Goal: Information Seeking & Learning: Check status

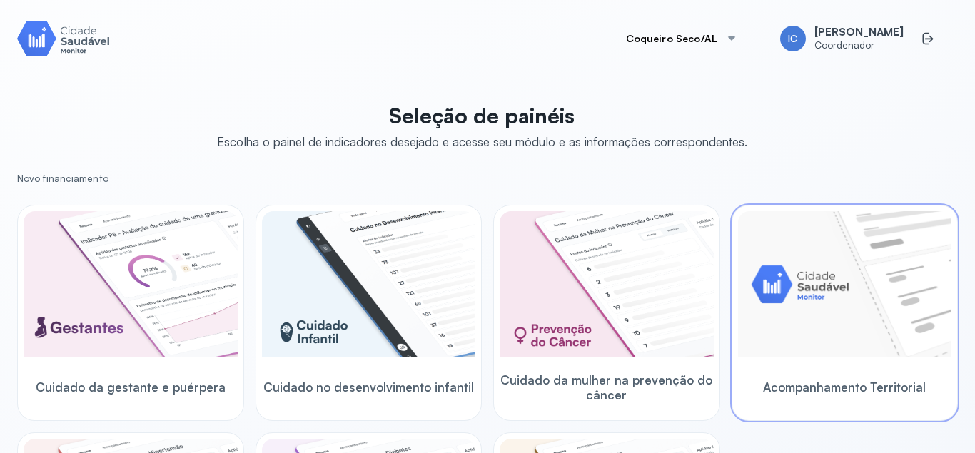
click at [814, 292] on img at bounding box center [845, 284] width 214 height 146
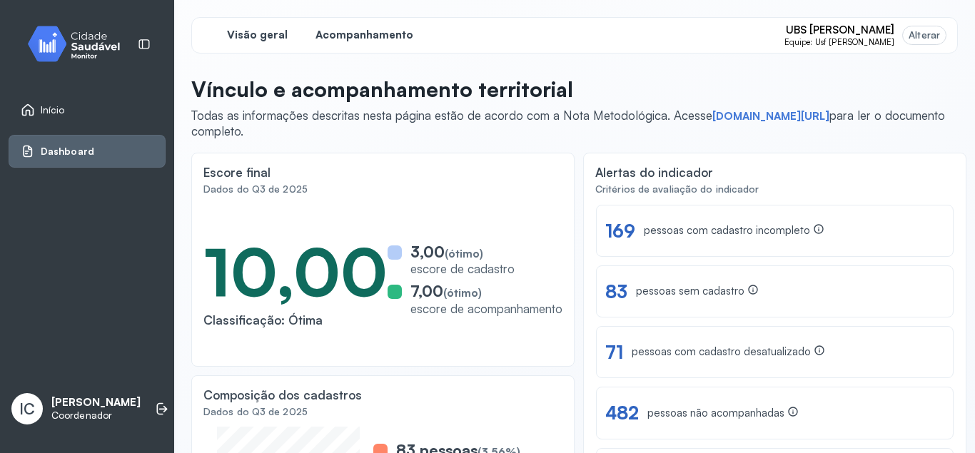
click at [378, 37] on span "Acompanhamento" at bounding box center [364, 36] width 98 height 14
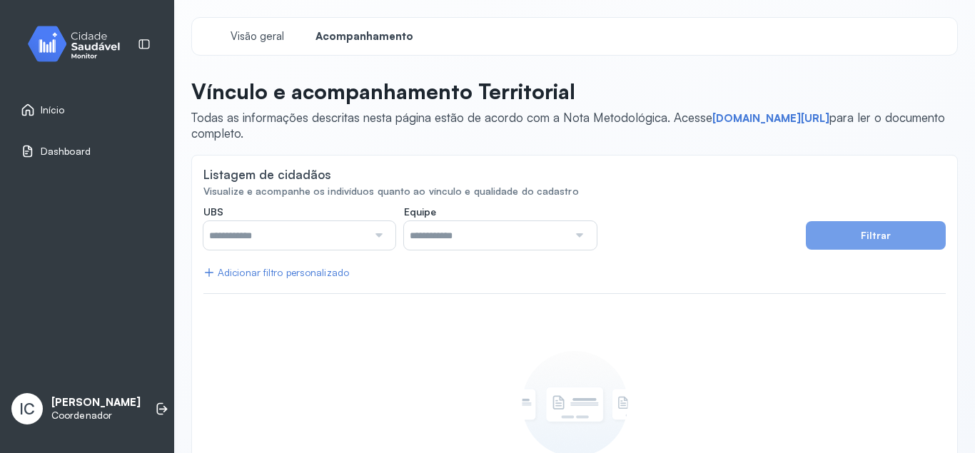
click at [388, 229] on div at bounding box center [299, 235] width 192 height 29
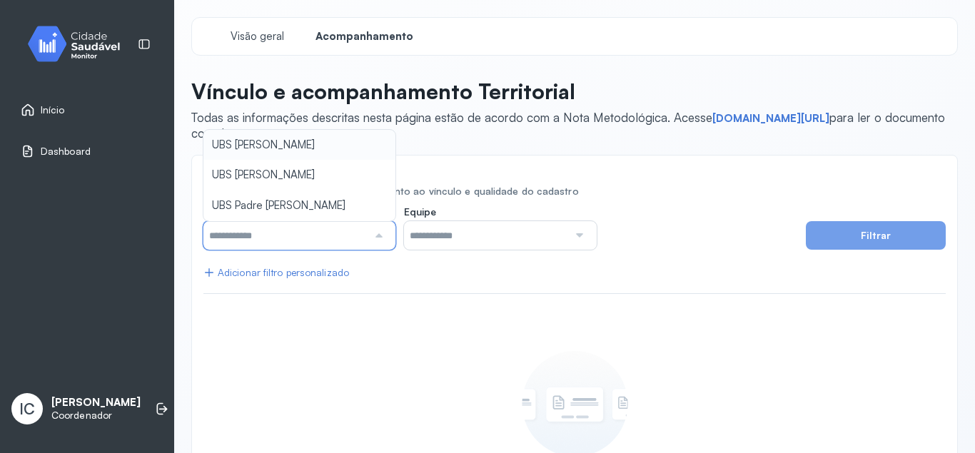
type input "*****"
click at [314, 133] on span "**********" at bounding box center [574, 297] width 767 height 561
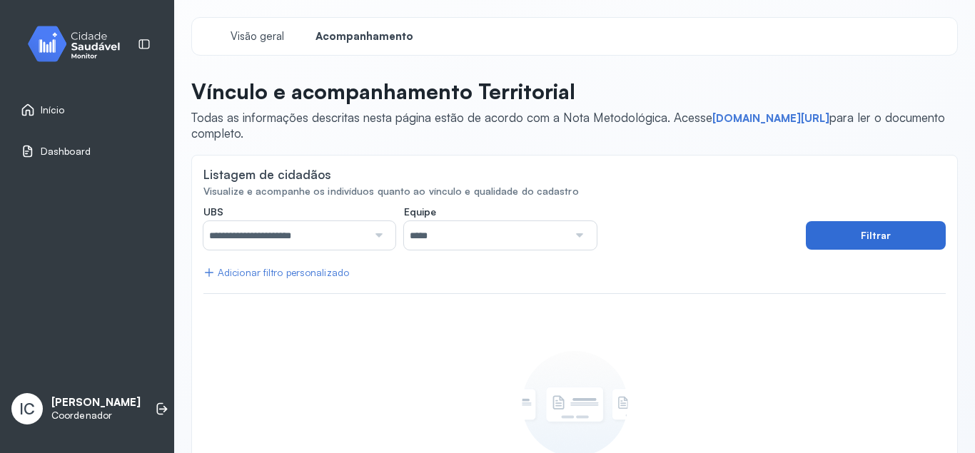
click at [823, 231] on button "Filtrar" at bounding box center [876, 235] width 140 height 29
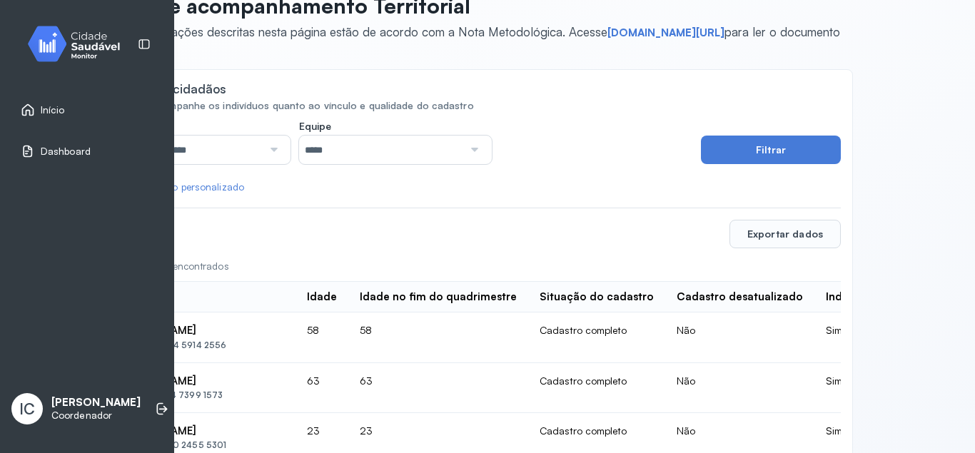
scroll to position [86, 170]
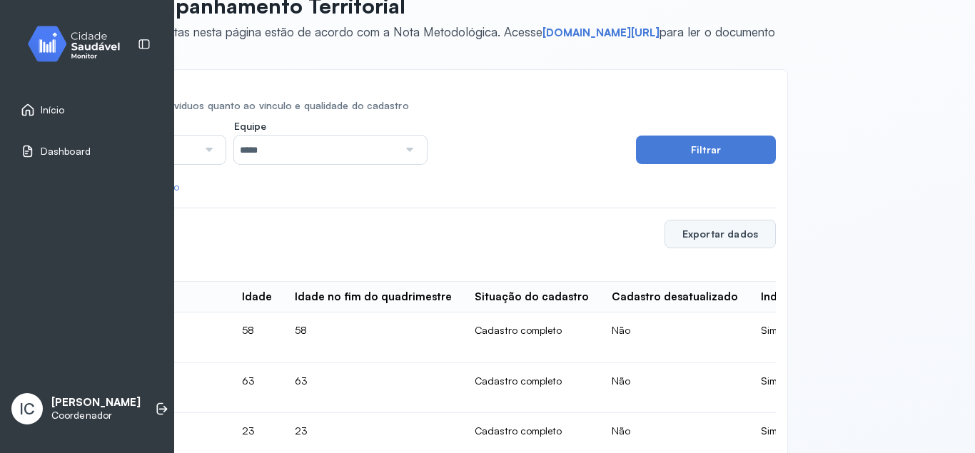
click at [716, 233] on button "Exportar dados" at bounding box center [720, 234] width 111 height 29
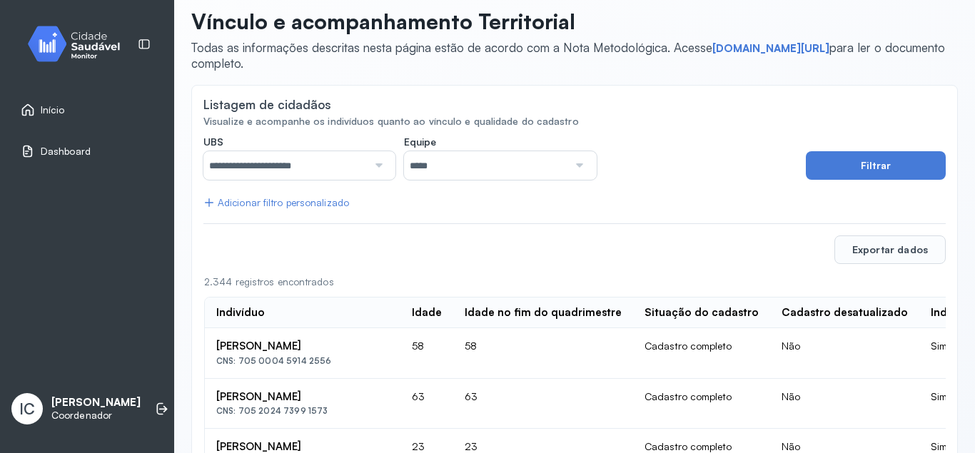
scroll to position [0, 0]
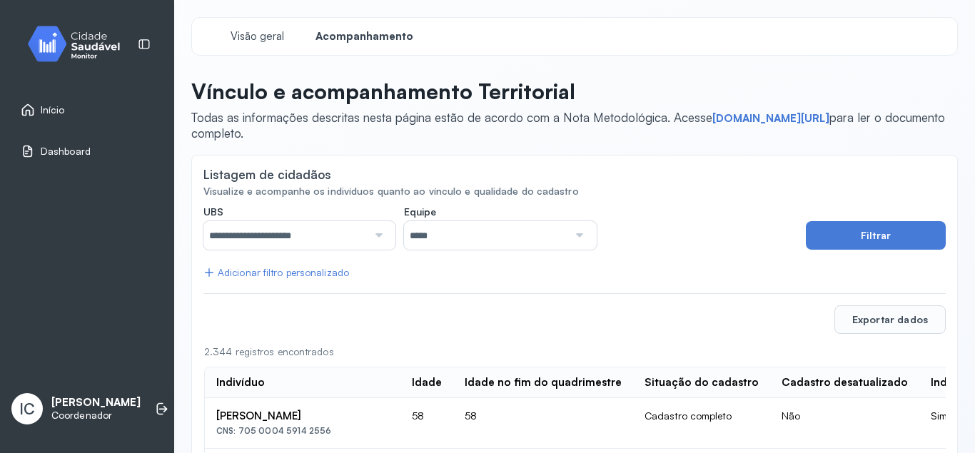
click at [385, 234] on div at bounding box center [377, 235] width 19 height 29
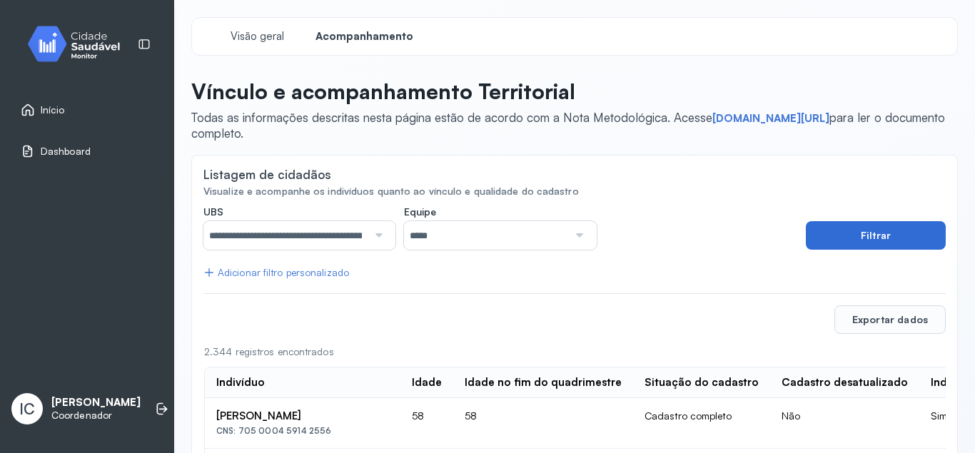
click at [827, 235] on button "Filtrar" at bounding box center [876, 235] width 140 height 29
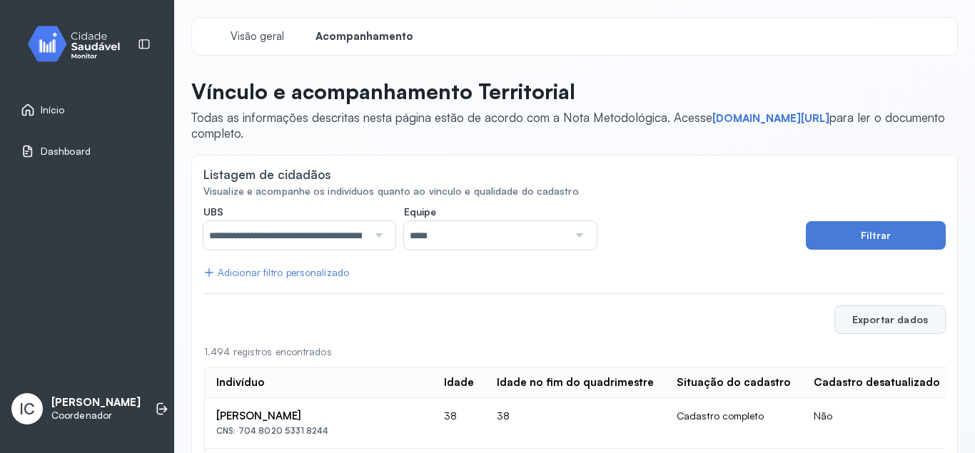
click at [892, 320] on button "Exportar dados" at bounding box center [889, 319] width 111 height 29
click at [721, 24] on div "Visão geral Acompanhamento" at bounding box center [574, 36] width 767 height 39
click at [388, 236] on div "**********" at bounding box center [299, 235] width 192 height 29
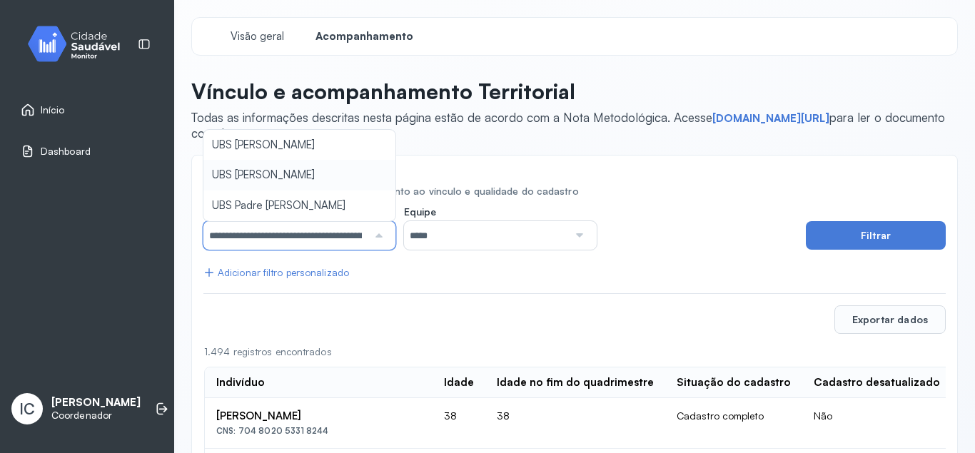
scroll to position [0, 42]
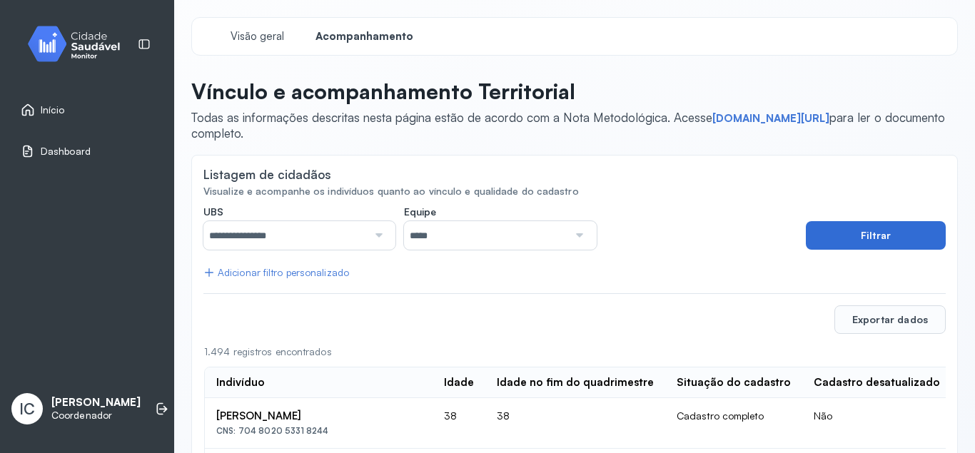
click at [906, 233] on button "Filtrar" at bounding box center [876, 235] width 140 height 29
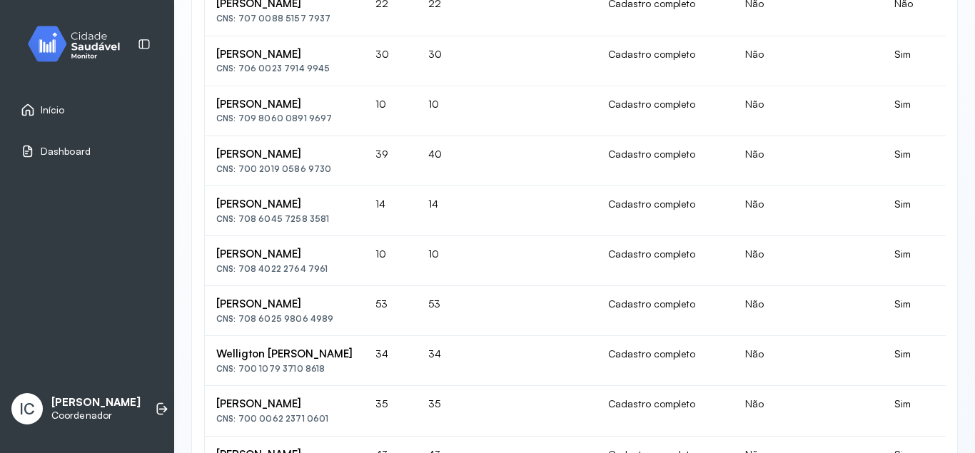
scroll to position [0, 0]
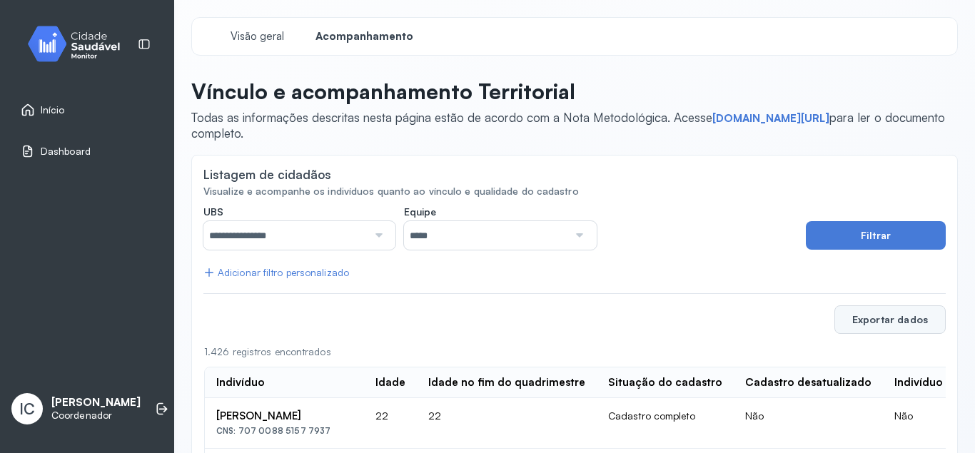
click at [891, 317] on button "Exportar dados" at bounding box center [889, 319] width 111 height 29
click at [273, 38] on span "Visão geral" at bounding box center [257, 37] width 61 height 14
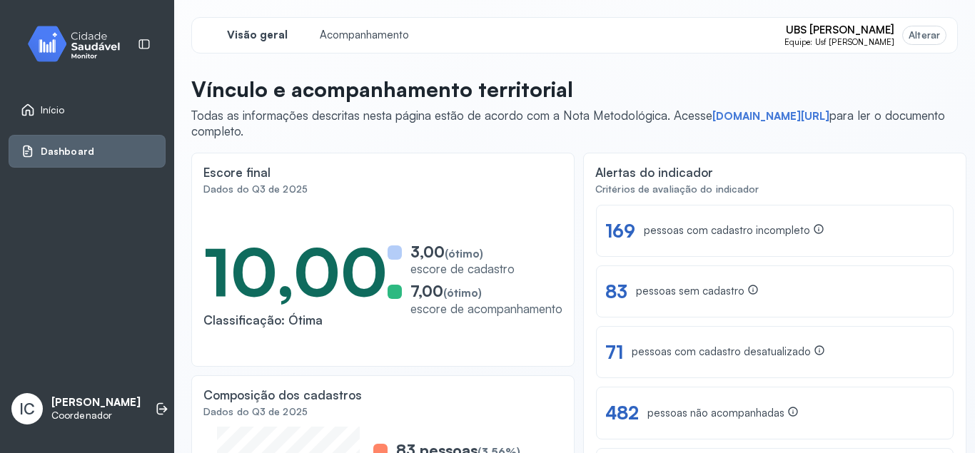
click at [926, 31] on div "Alterar" at bounding box center [924, 35] width 31 height 12
click at [923, 34] on div "Alterar" at bounding box center [924, 35] width 31 height 12
click at [934, 38] on div "Alterar" at bounding box center [924, 35] width 31 height 12
click at [914, 31] on div "Alterar" at bounding box center [924, 35] width 31 height 12
click at [917, 34] on div "Alterar" at bounding box center [924, 35] width 31 height 12
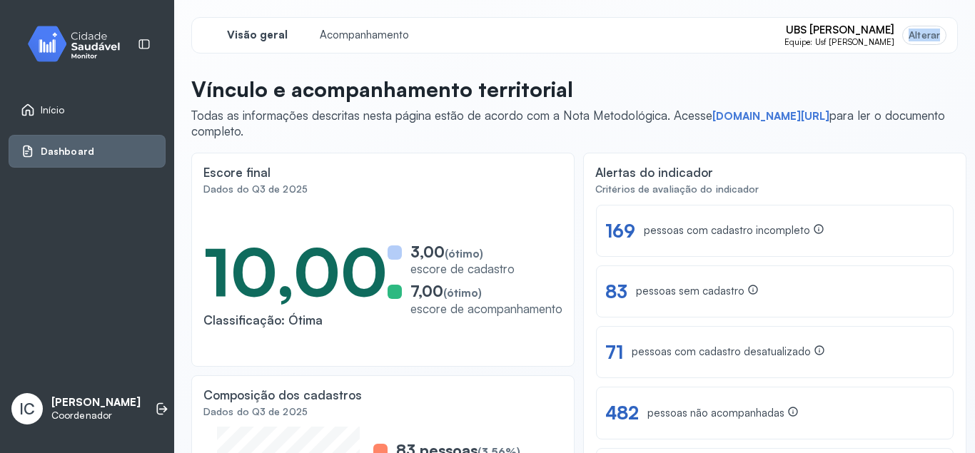
click at [917, 34] on div "Alterar" at bounding box center [924, 35] width 31 height 12
click at [920, 39] on div "Alterar" at bounding box center [924, 35] width 31 height 12
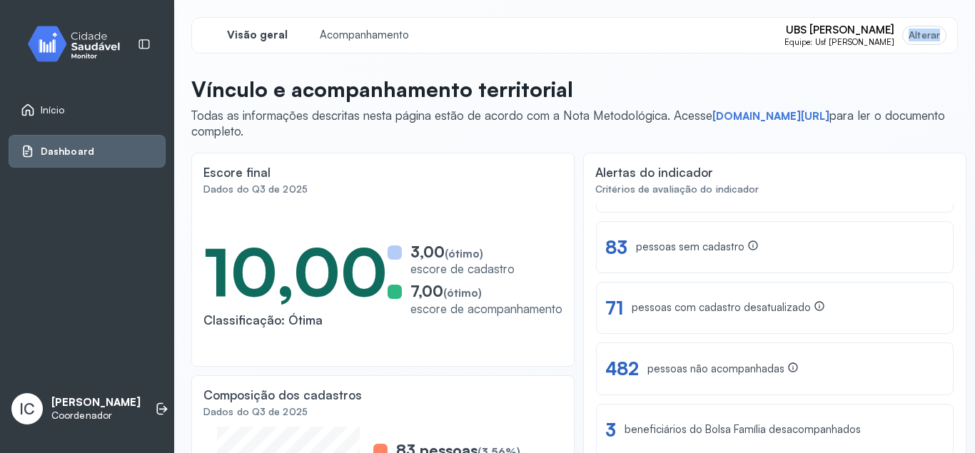
click at [914, 31] on div "Alterar" at bounding box center [924, 35] width 31 height 12
click at [868, 165] on div "Alertas do indicador" at bounding box center [774, 174] width 359 height 18
click at [899, 34] on div "UBS [PERSON_NAME] Equipe: Usf [PERSON_NAME]" at bounding box center [864, 36] width 161 height 24
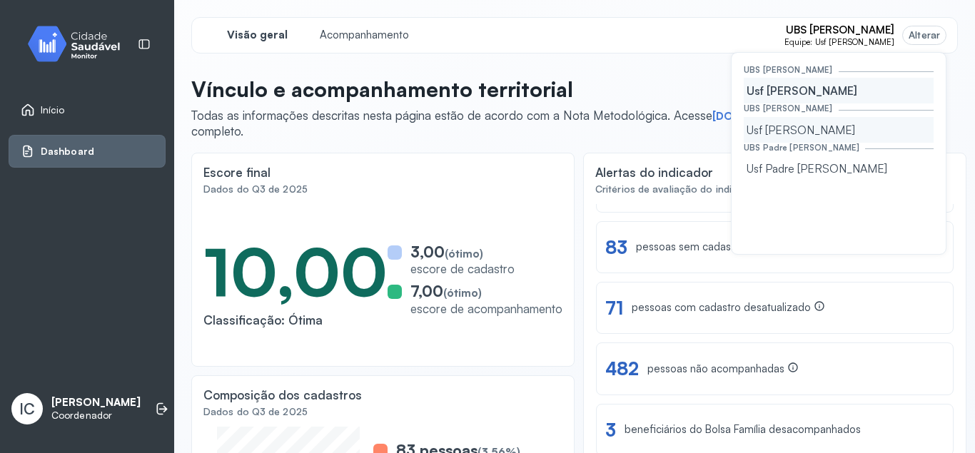
click at [839, 137] on div "Usf [PERSON_NAME]" at bounding box center [839, 130] width 190 height 26
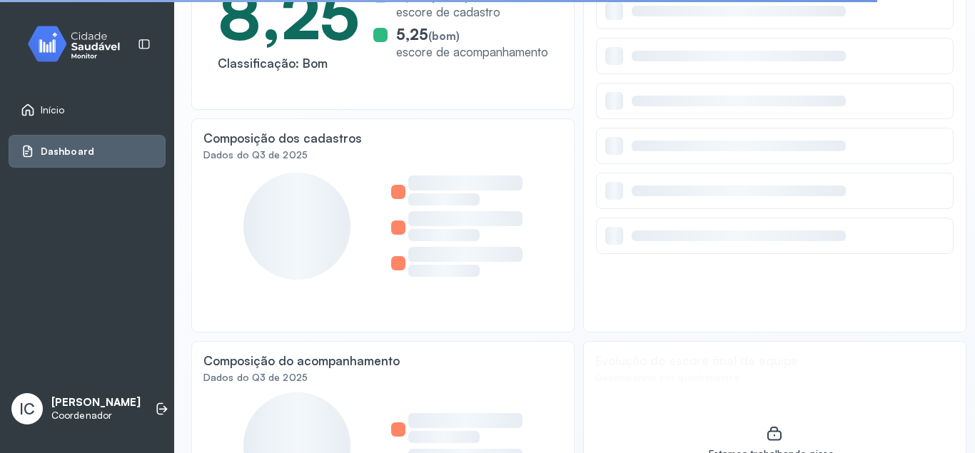
scroll to position [359, 0]
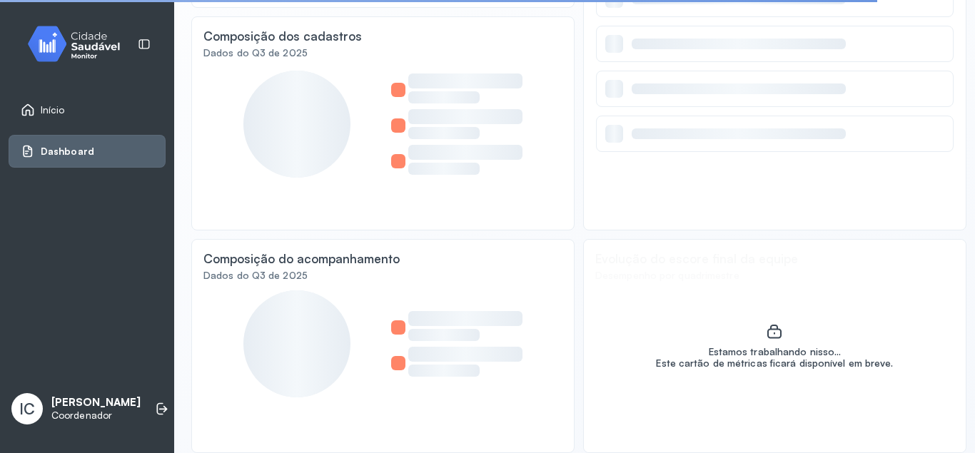
click at [527, 308] on div at bounding box center [382, 344] width 359 height 107
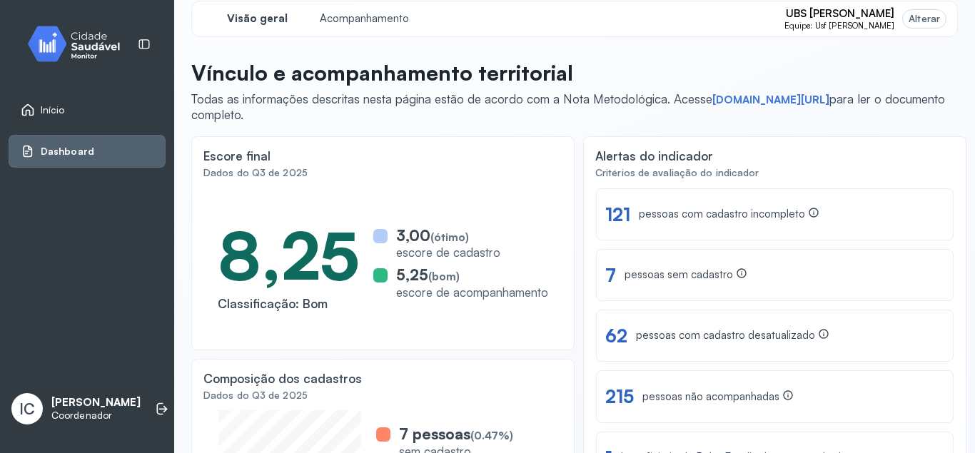
scroll to position [0, 0]
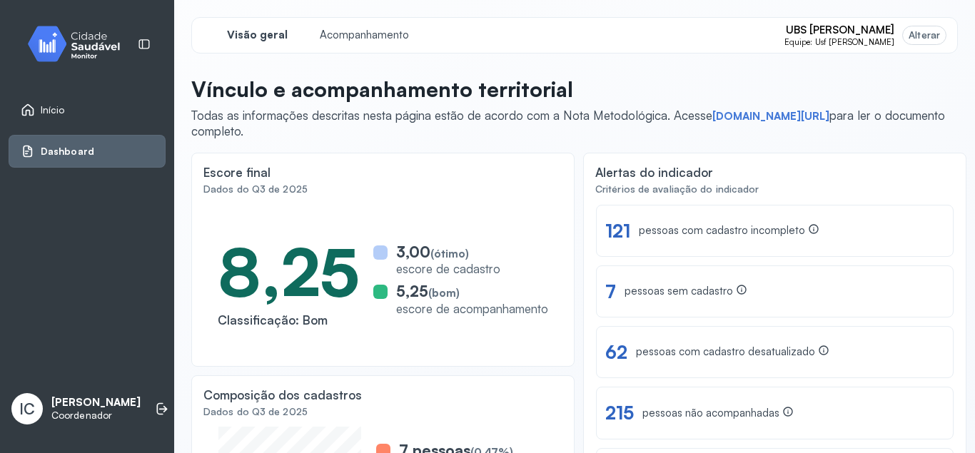
click at [901, 34] on div "UBS [PERSON_NAME] Equipe: Usf Dona [PERSON_NAME]" at bounding box center [864, 36] width 161 height 24
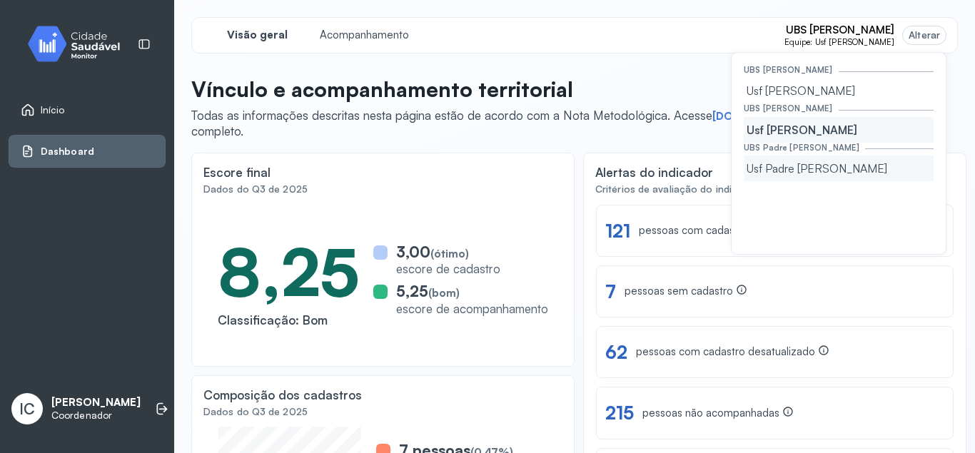
click at [831, 171] on div "Usf Padre [PERSON_NAME]" at bounding box center [839, 169] width 190 height 26
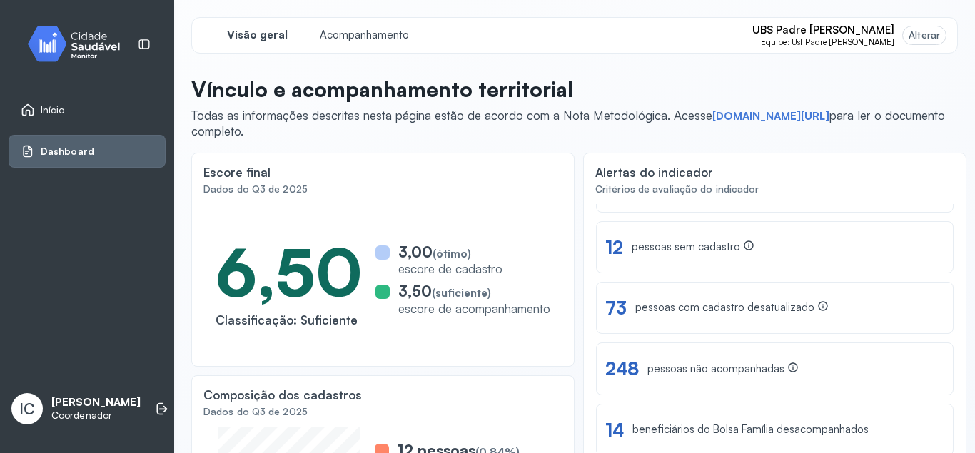
click at [897, 34] on div "UBS Padre [PERSON_NAME] Equipe: Usf Padre [PERSON_NAME] Alterar" at bounding box center [848, 36] width 193 height 24
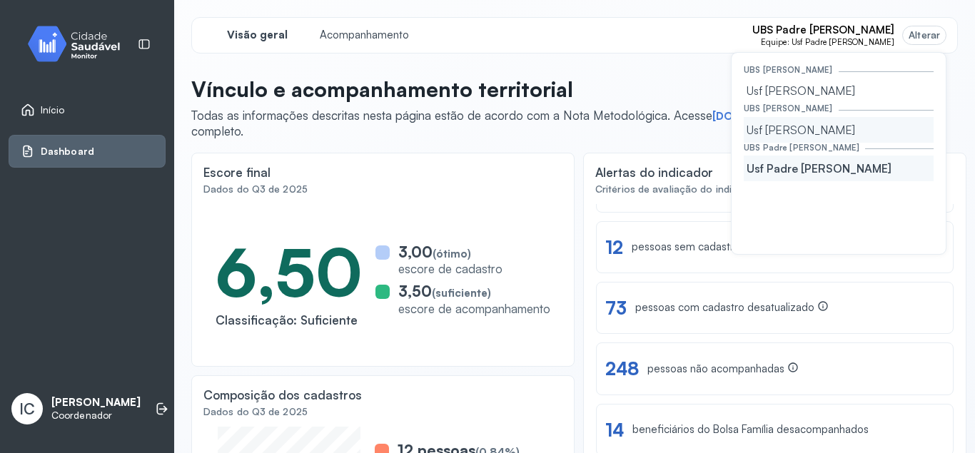
click at [799, 138] on div "Usf [PERSON_NAME]" at bounding box center [839, 130] width 190 height 26
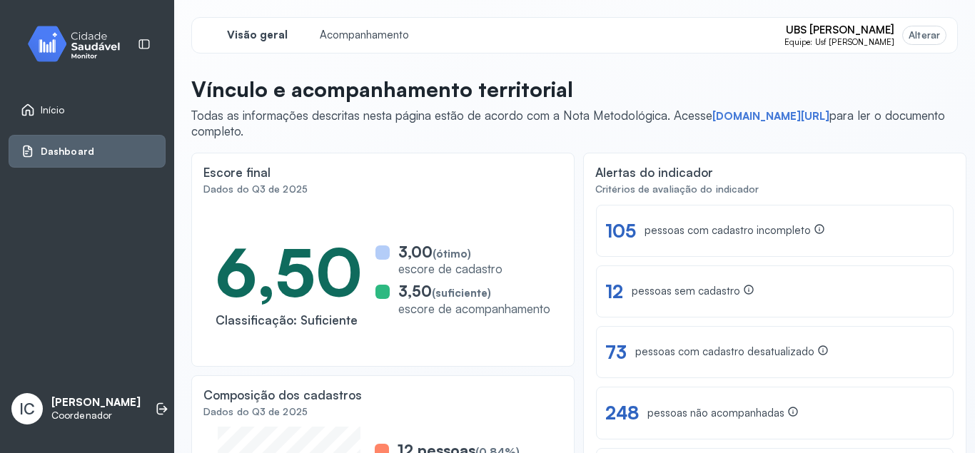
click at [897, 36] on div "UBS [PERSON_NAME] Equipe: Usf Dona [PERSON_NAME]" at bounding box center [864, 36] width 161 height 24
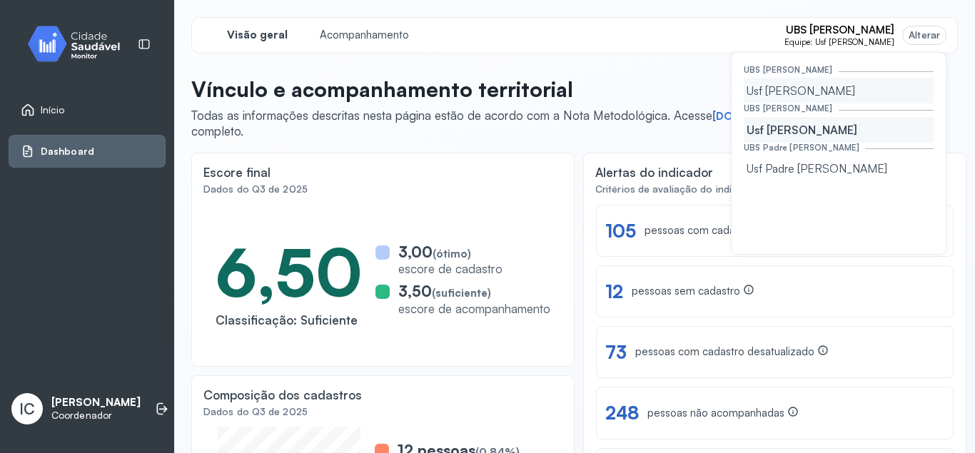
click at [854, 90] on div "Usf [PERSON_NAME]" at bounding box center [839, 91] width 190 height 26
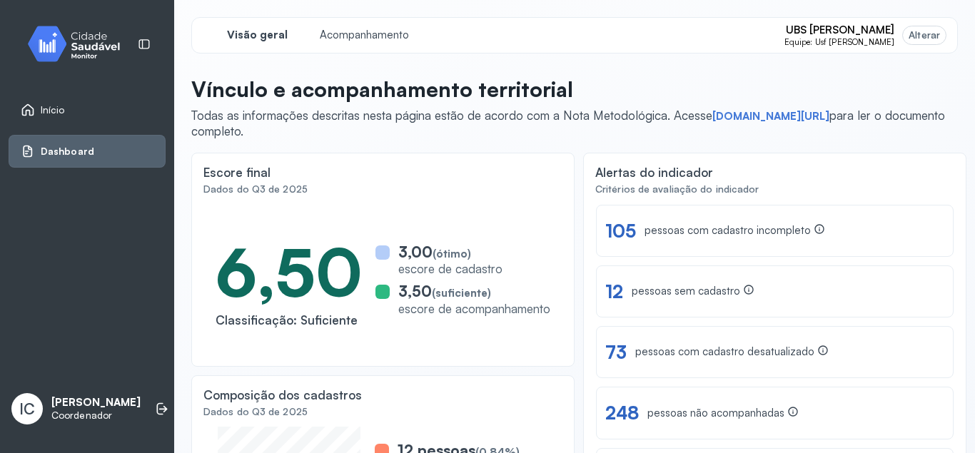
click at [894, 37] on span "Equipe: Usf [PERSON_NAME]" at bounding box center [839, 42] width 111 height 10
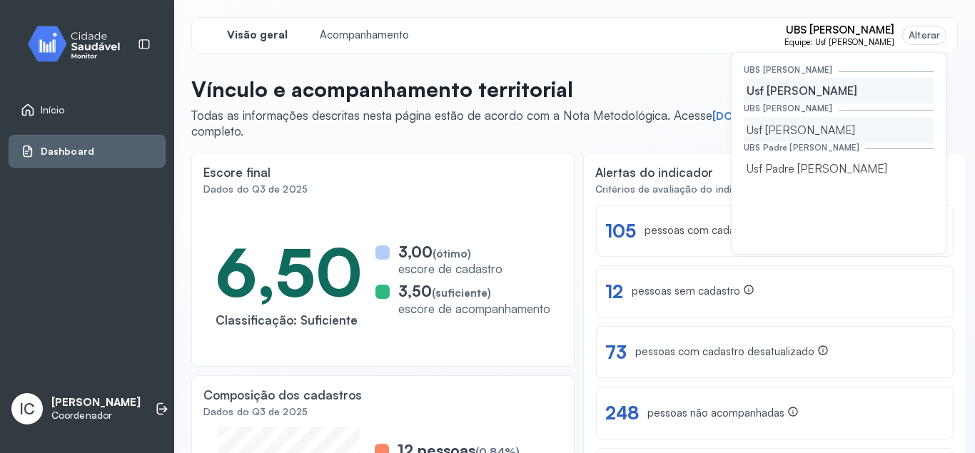
click at [807, 135] on div "Usf [PERSON_NAME]" at bounding box center [839, 130] width 190 height 26
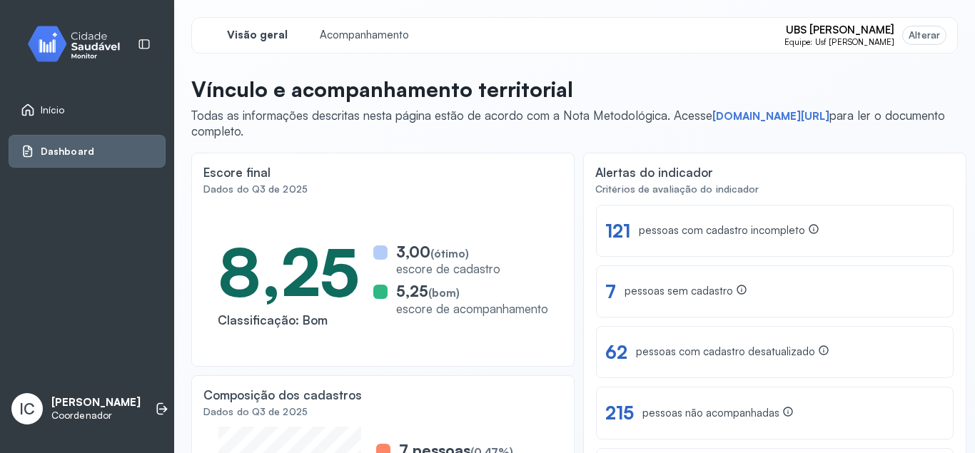
click at [583, 347] on div "Escore final Dados do Q3 de 2025 8,25 Classificação: Bom 3,00 (ótimo) escore de…" at bounding box center [774, 371] width 383 height 437
click at [583, 342] on div "Escore final Dados do Q3 de 2025 8,25 Classificação: Bom 3,00 (ótimo) escore de…" at bounding box center [774, 371] width 383 height 437
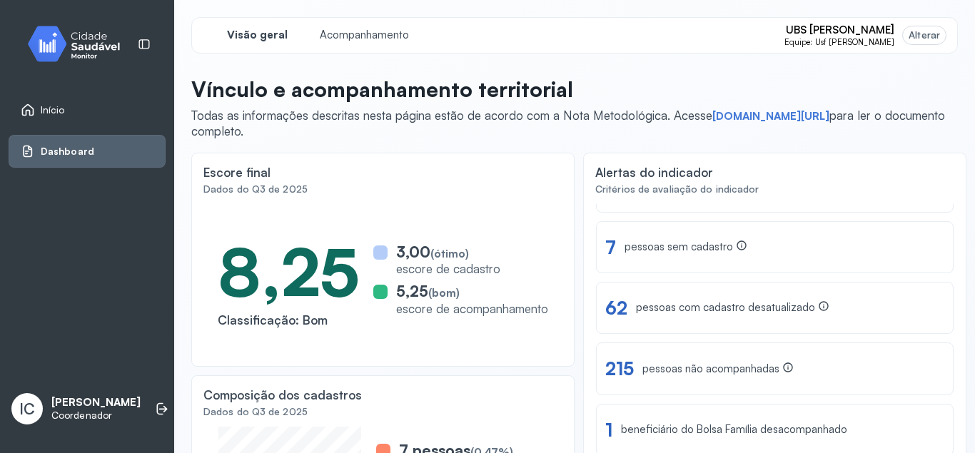
click at [899, 34] on div "UBS [PERSON_NAME] Equipe: Usf Dona [PERSON_NAME]" at bounding box center [864, 36] width 161 height 24
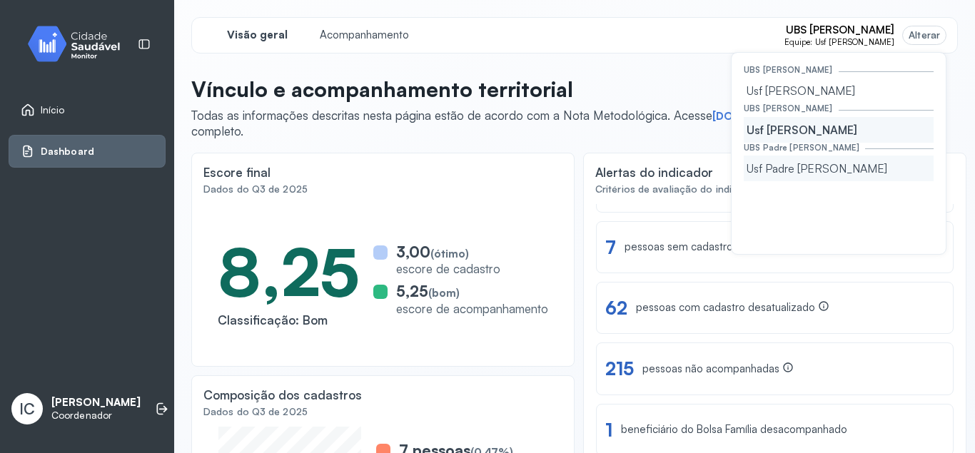
click at [832, 163] on div "Usf Padre [PERSON_NAME]" at bounding box center [839, 169] width 190 height 26
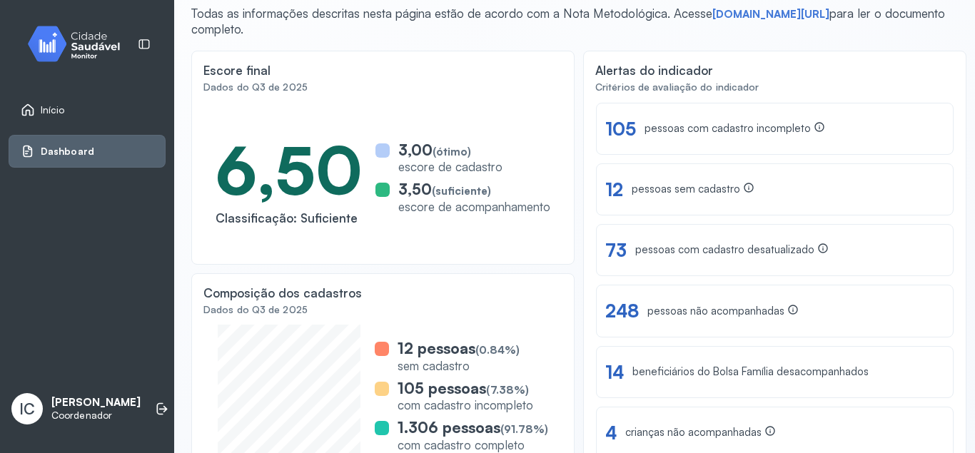
scroll to position [16, 0]
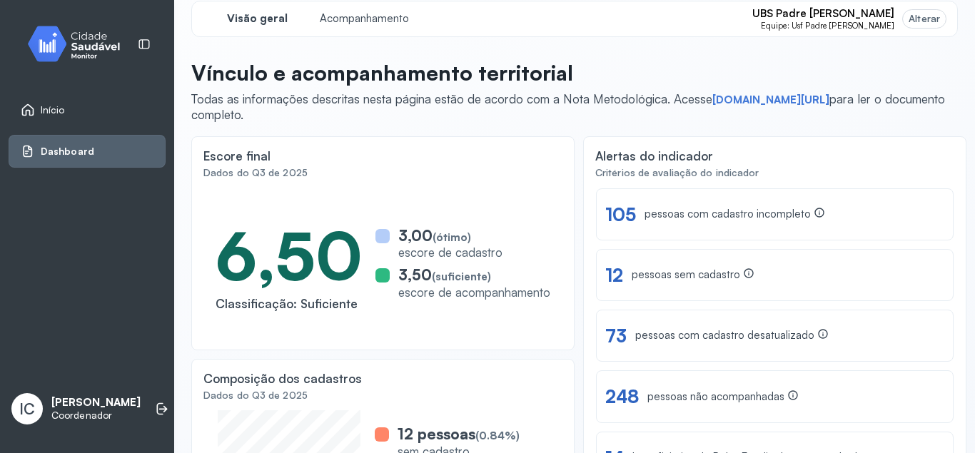
click at [889, 23] on span "Equipe: Usf Padre [PERSON_NAME]" at bounding box center [828, 26] width 134 height 10
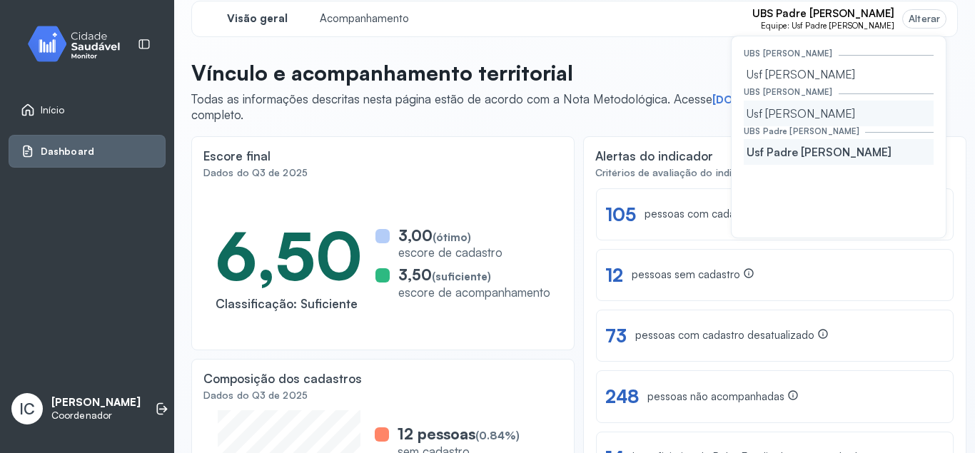
click at [809, 118] on div "Usf [PERSON_NAME]" at bounding box center [839, 114] width 190 height 26
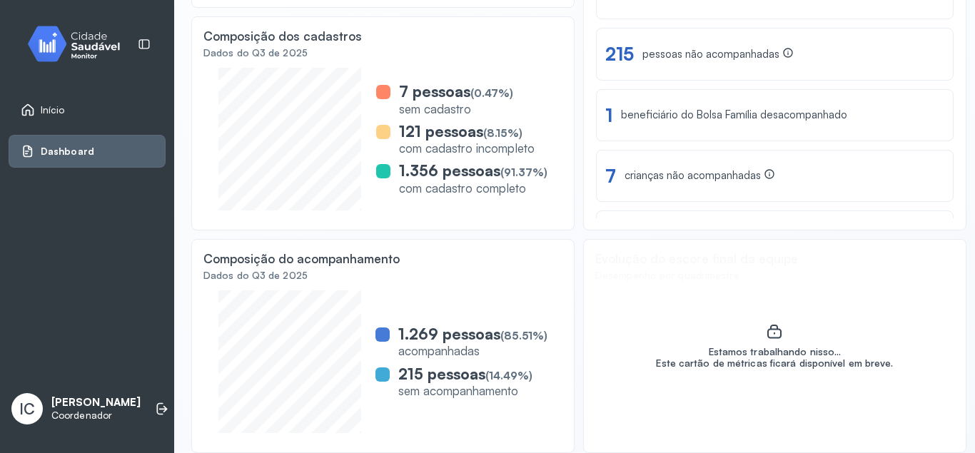
scroll to position [0, 0]
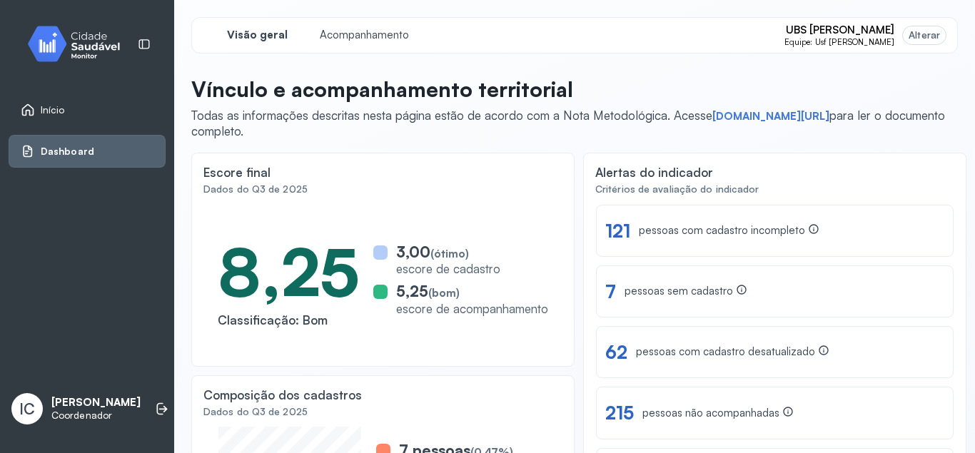
click at [897, 37] on div "UBS [PERSON_NAME] Equipe: Usf Dona [PERSON_NAME]" at bounding box center [864, 36] width 161 height 24
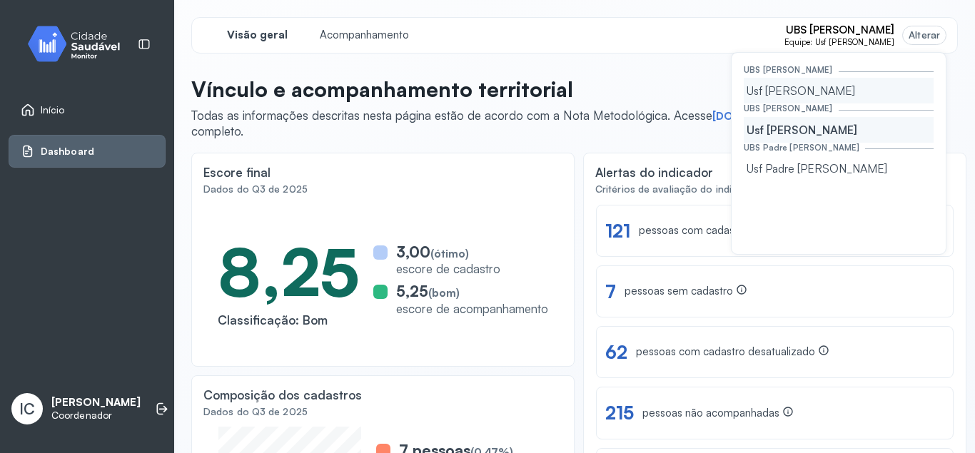
click at [852, 95] on div "Usf [PERSON_NAME]" at bounding box center [839, 91] width 190 height 26
